Goal: Obtain resource: Obtain resource

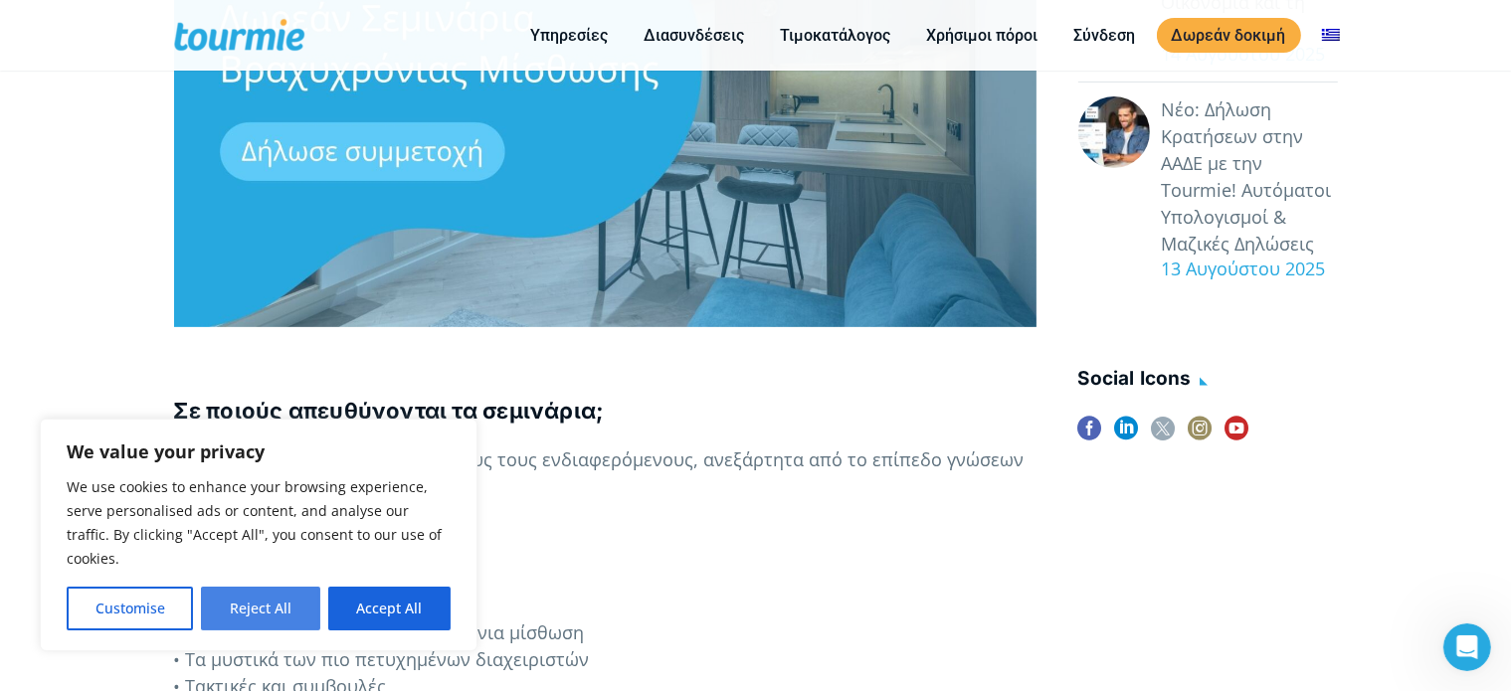
click at [283, 615] on button "Reject All" at bounding box center [260, 609] width 118 height 44
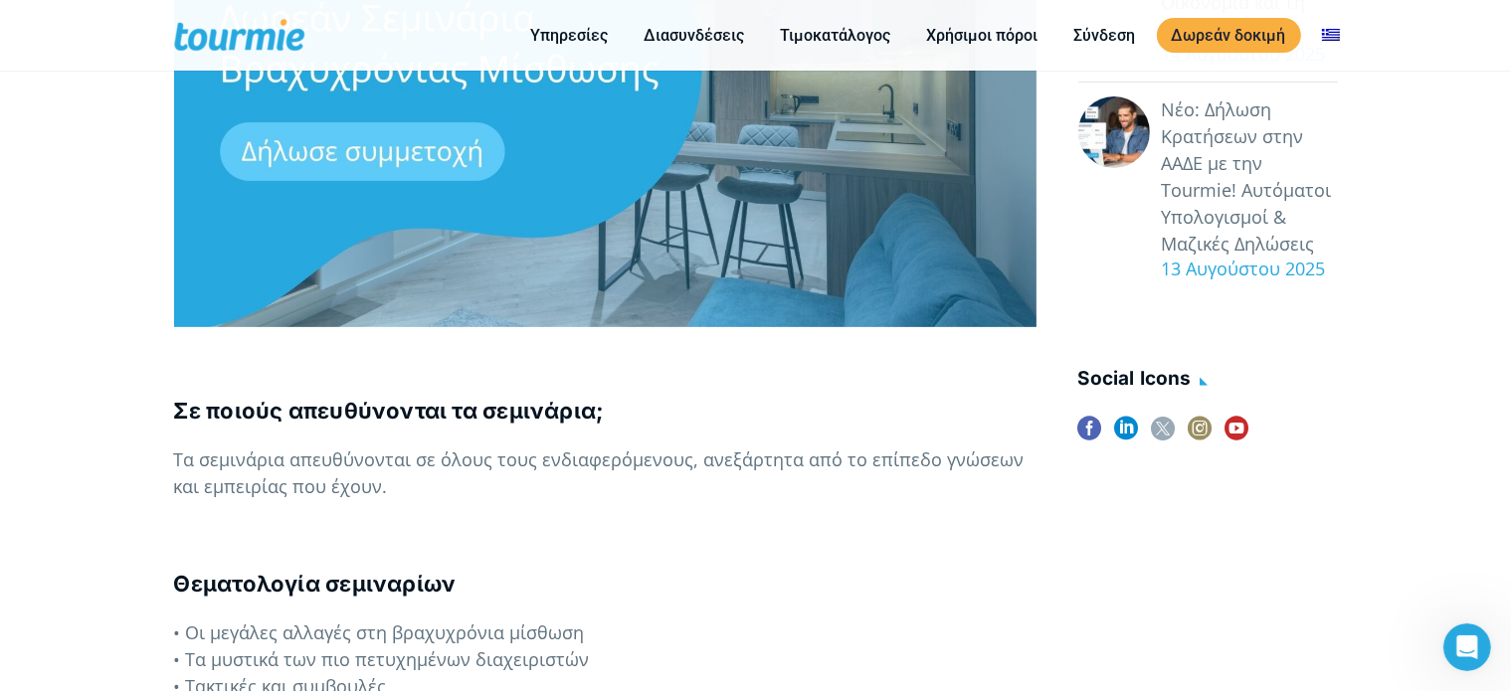
click at [283, 615] on div "   By [PERSON_NAME] [DATE] Η βραχυχρόνια μίσθωση αποτελεί μία δυναμική αγορά…" at bounding box center [605, 621] width 863 height 2096
click at [368, 153] on p at bounding box center [605, 101] width 863 height 453
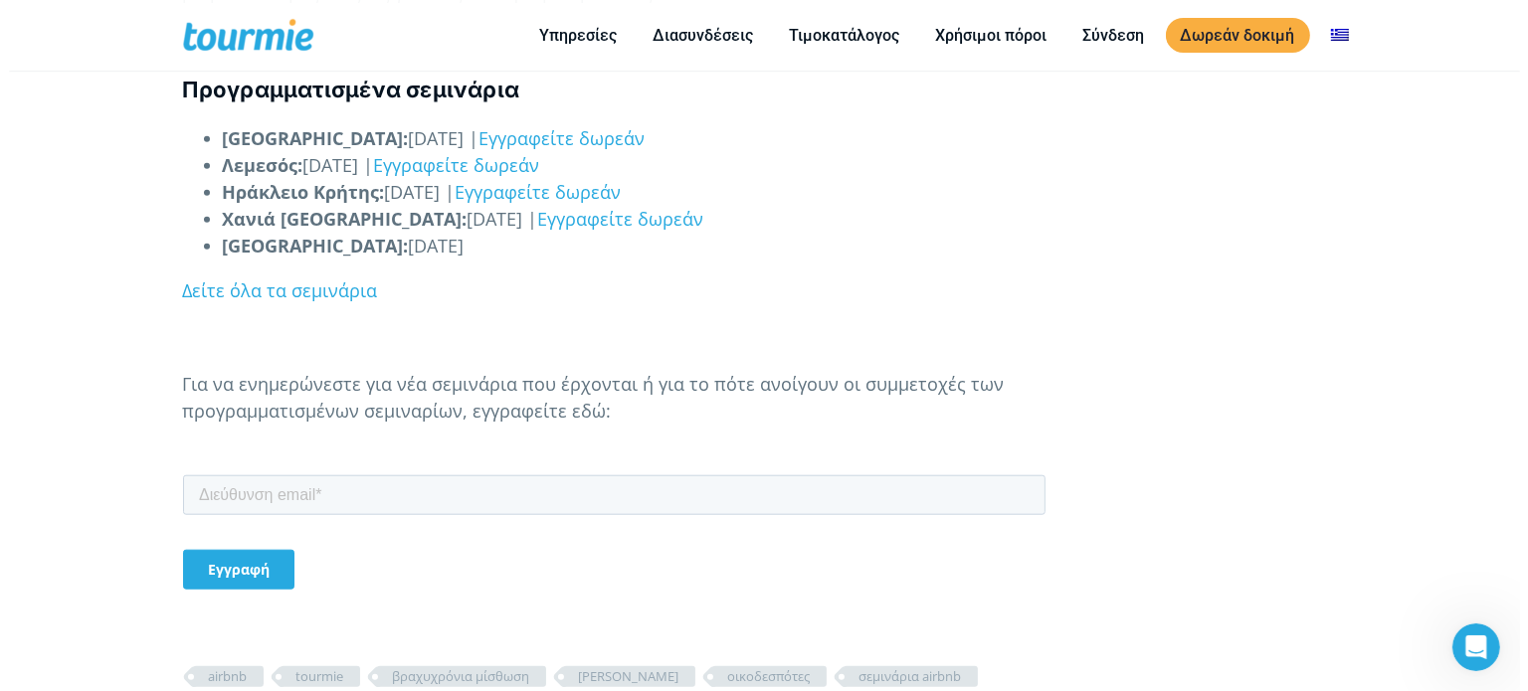
scroll to position [1833, 0]
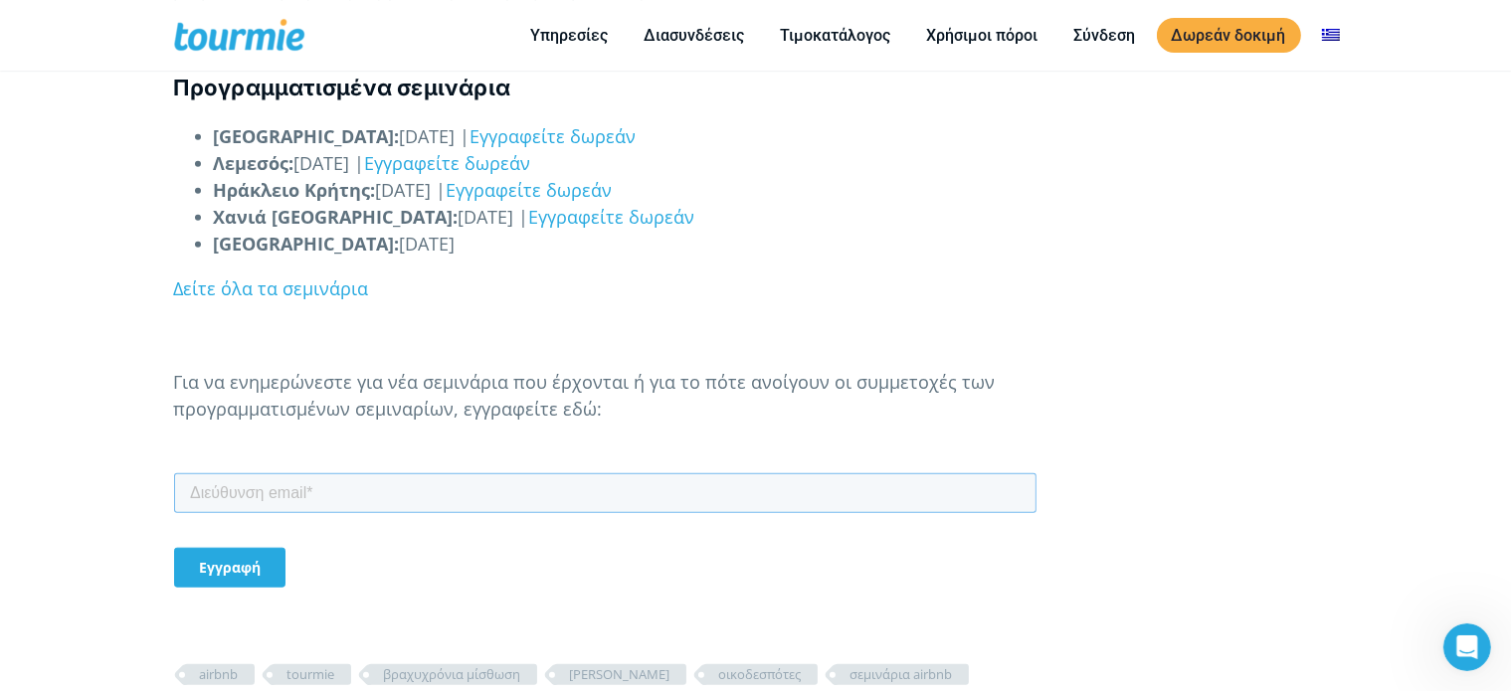
click at [333, 493] on input "email" at bounding box center [604, 493] width 863 height 40
type input "[EMAIL_ADDRESS][DOMAIN_NAME]"
click at [234, 564] on input "Εγγραφή" at bounding box center [228, 567] width 111 height 40
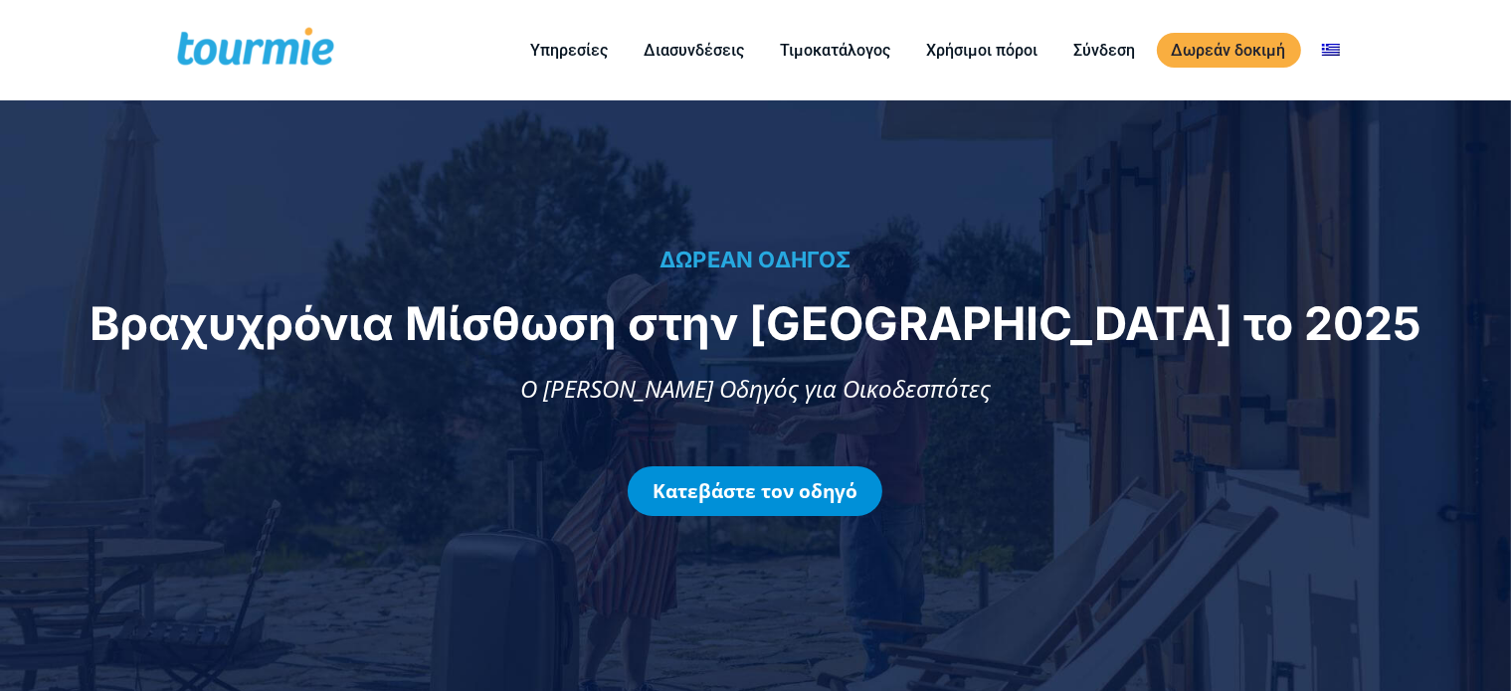
click at [797, 485] on link "Κατεβάστε τον οδηγό" at bounding box center [755, 492] width 255 height 50
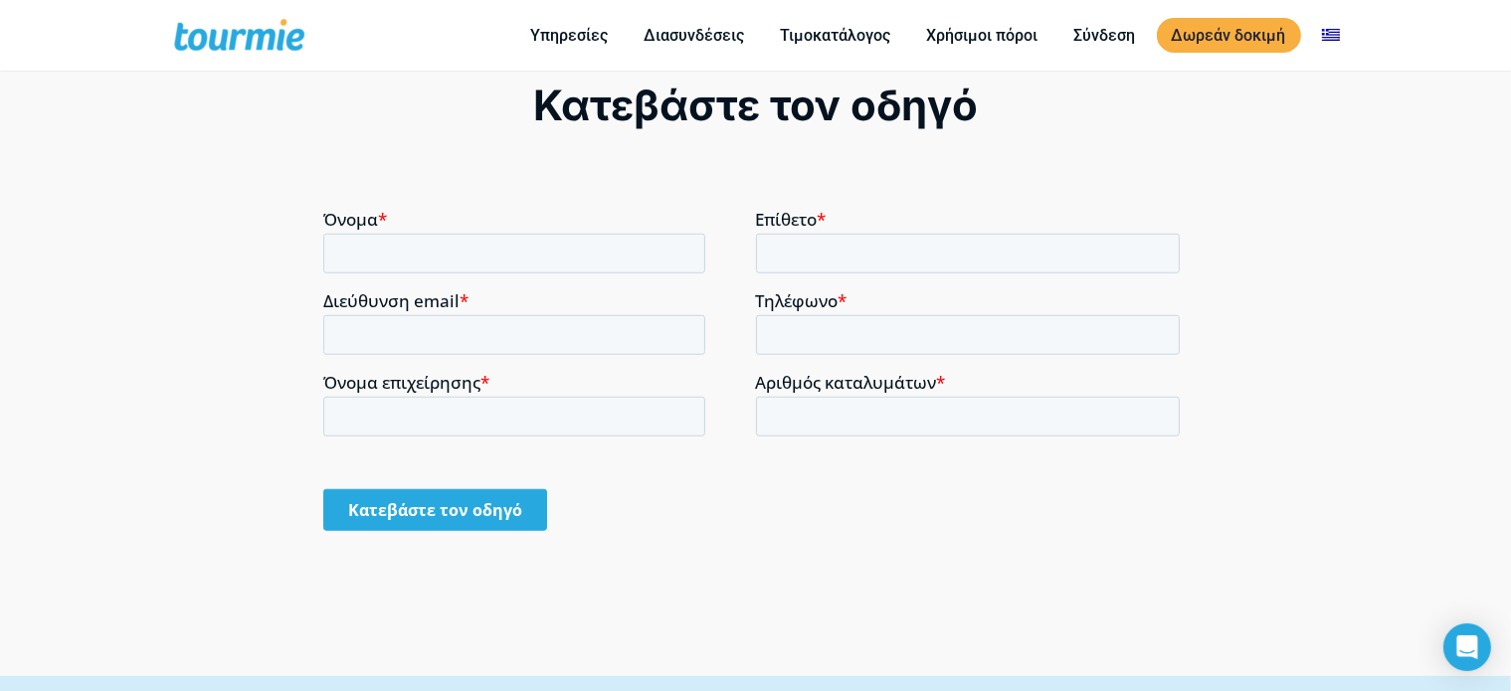
scroll to position [1418, 0]
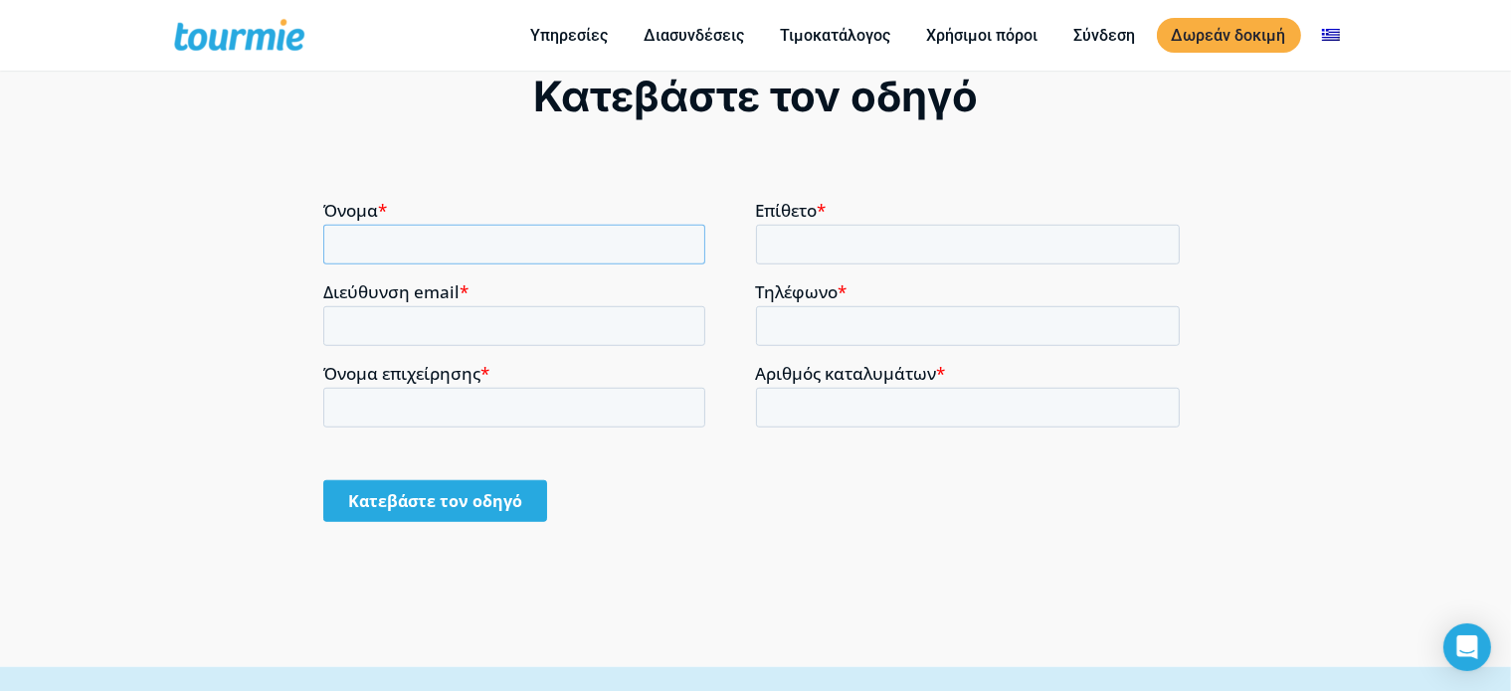
click at [485, 242] on input "Όνομα *" at bounding box center [513, 244] width 382 height 40
type input "ΣΤΥΛΙΑΝΗ"
type input "[PERSON_NAME]"
type input "[EMAIL_ADDRESS][DOMAIN_NAME]"
type input "[PHONE_NUMBER]"
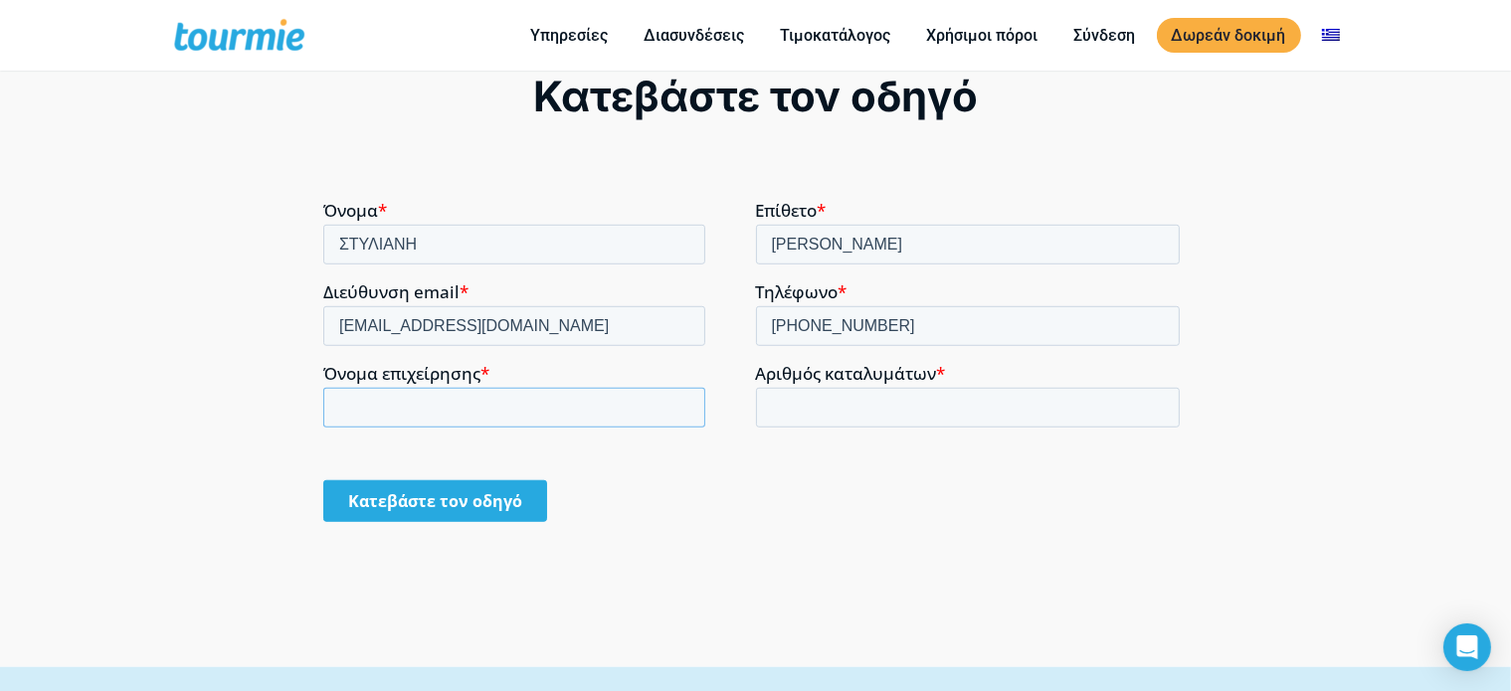
type input "Ααδε"
click at [501, 328] on input "[EMAIL_ADDRESS][DOMAIN_NAME]" at bounding box center [513, 325] width 382 height 40
type input "p"
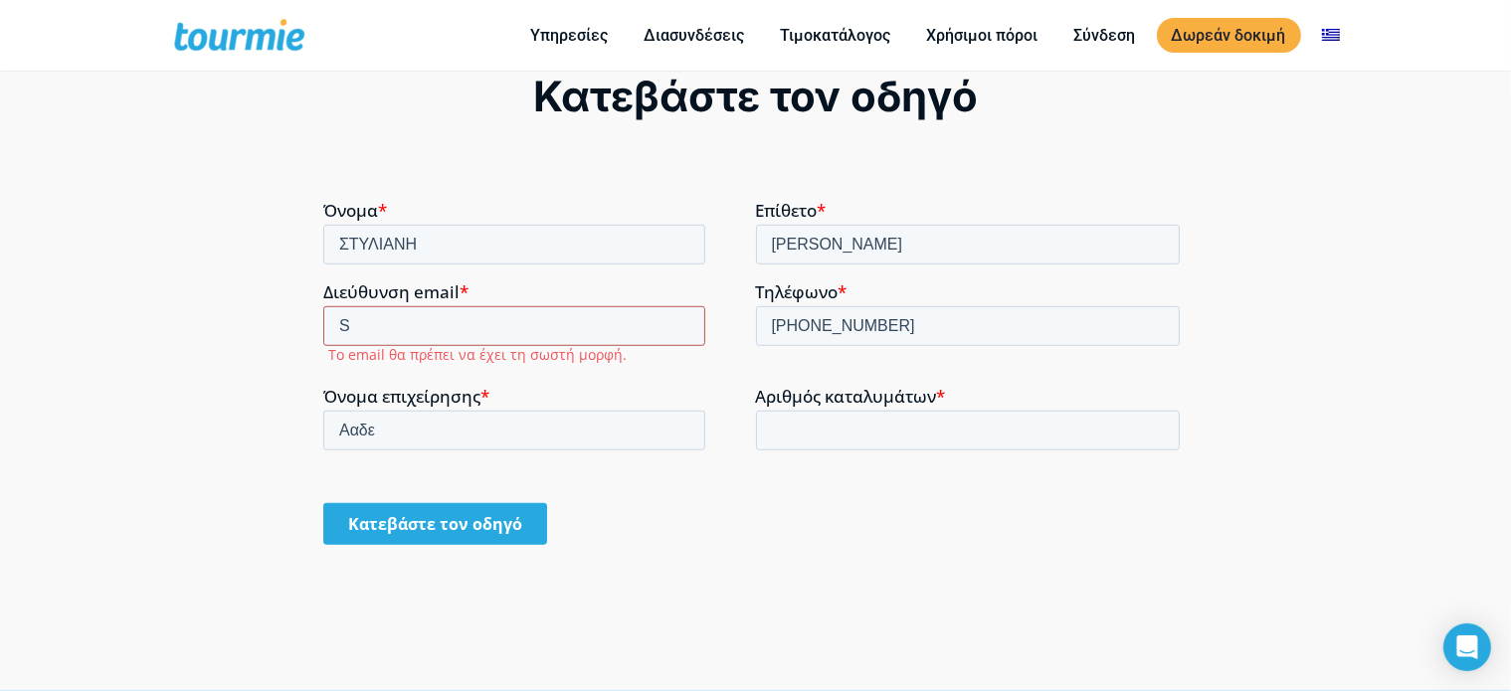
type input "[EMAIL_ADDRESS][DOMAIN_NAME]"
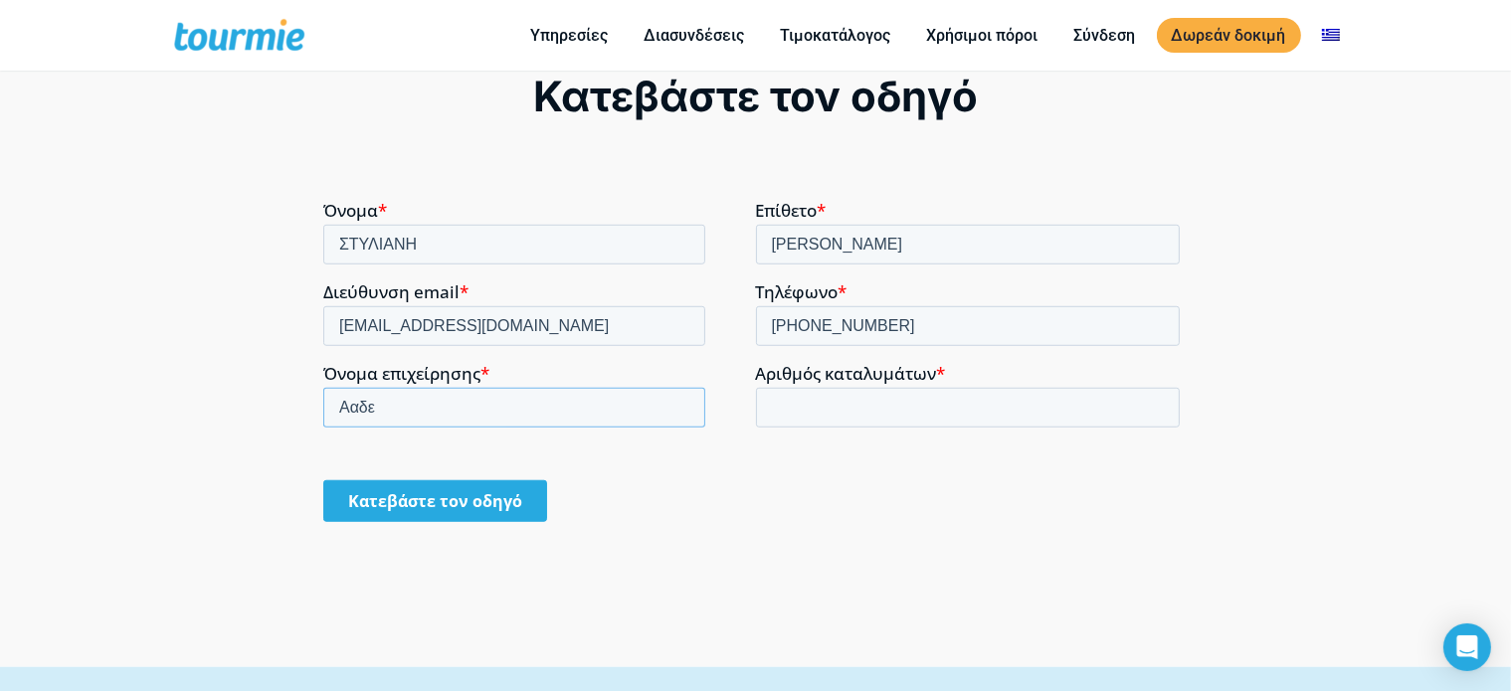
click at [412, 401] on input "Ααδε" at bounding box center [513, 407] width 382 height 40
type input "Α"
type input "GS [PERSON_NAME] ΕΕ"
click at [779, 405] on input "Αριθμός καταλυμάτων *" at bounding box center [967, 407] width 425 height 40
type input "3"
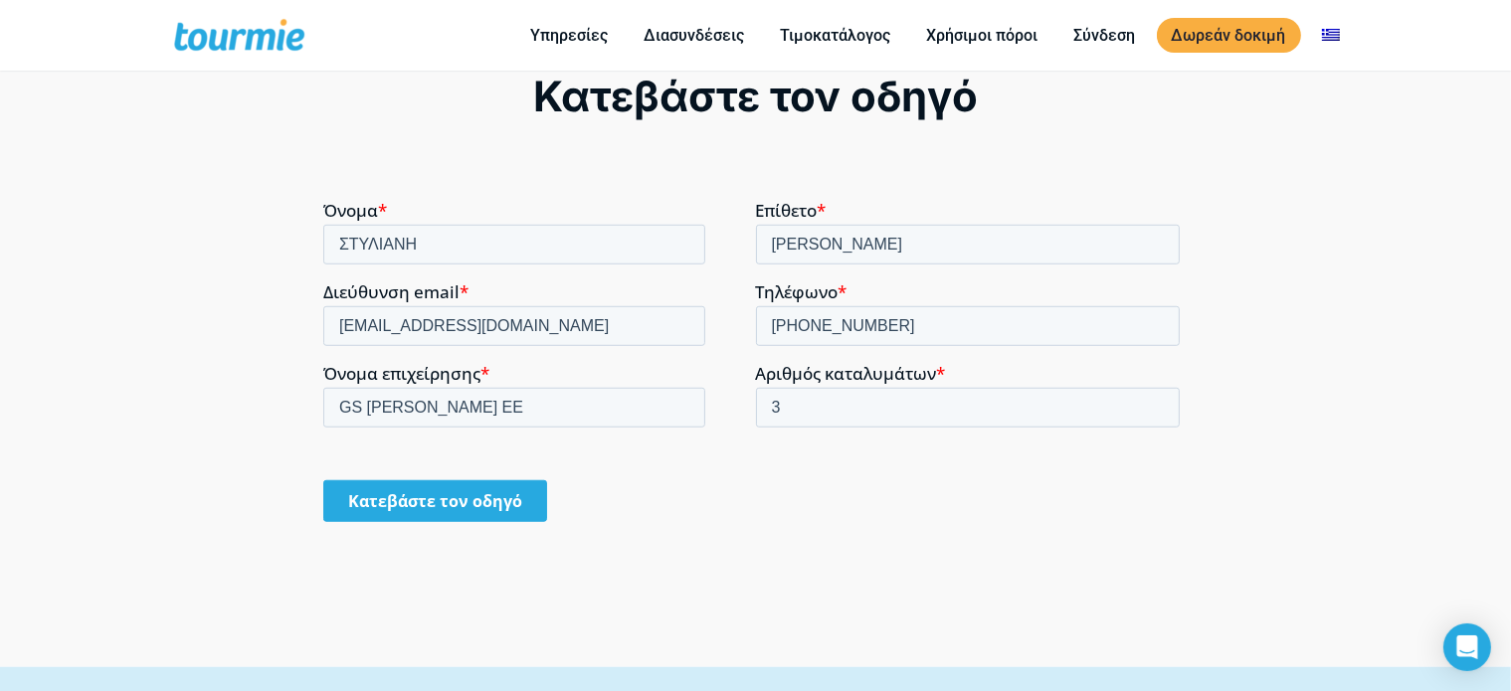
click at [447, 499] on input "Κατεβάστε τον οδηγό" at bounding box center [434, 501] width 224 height 42
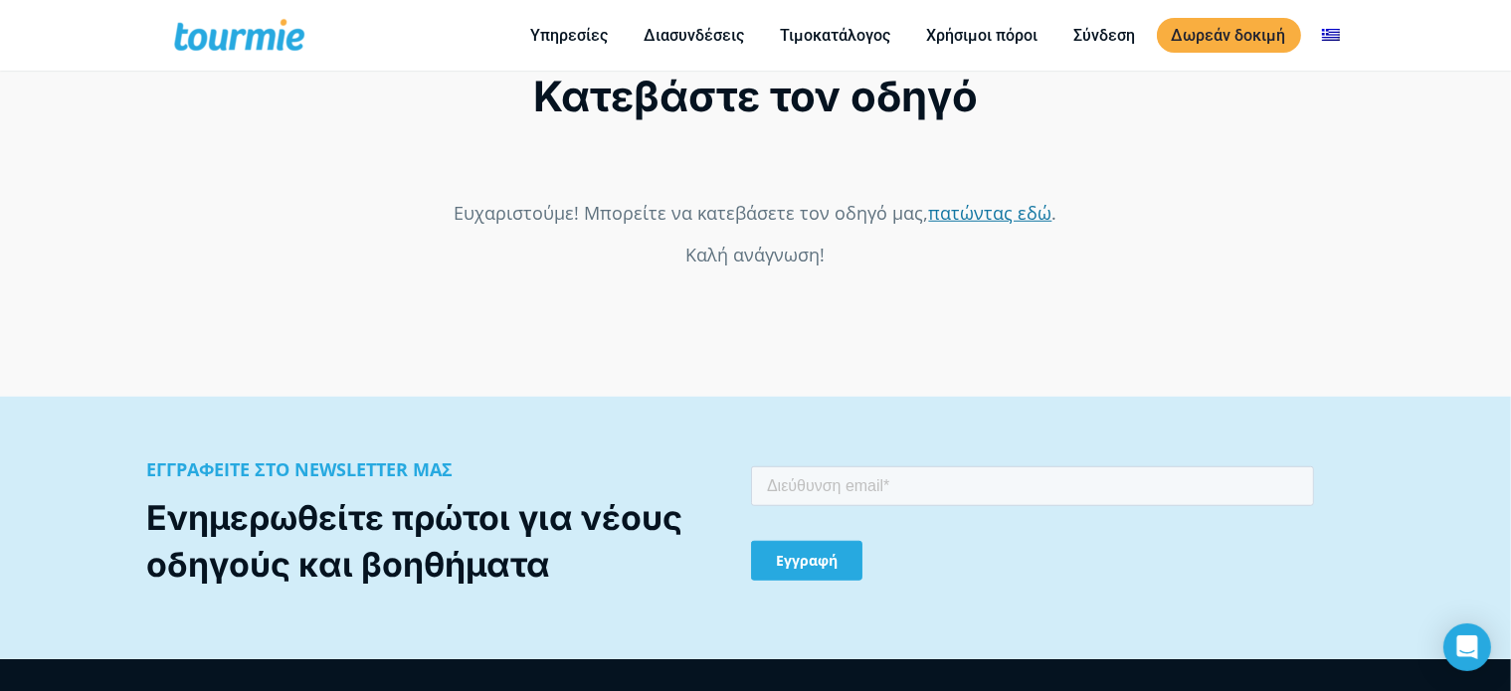
click at [943, 204] on link "πατώντας εδώ" at bounding box center [989, 212] width 123 height 24
